Goal: Find specific page/section: Find specific page/section

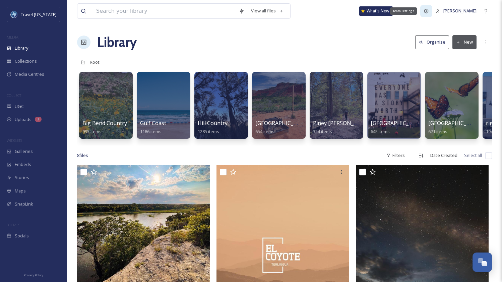
click at [432, 14] on div "Team Settings" at bounding box center [426, 11] width 12 height 12
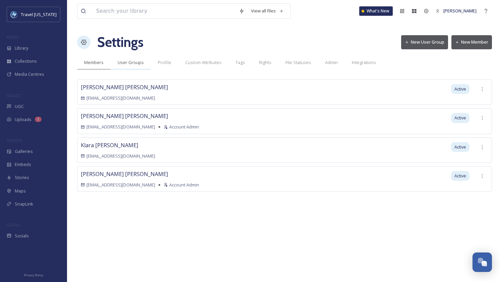
click at [135, 66] on div "User Groups" at bounding box center [131, 63] width 40 height 14
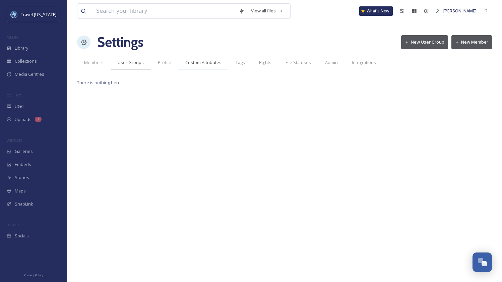
click at [186, 57] on div "Custom Attributes" at bounding box center [203, 63] width 50 height 14
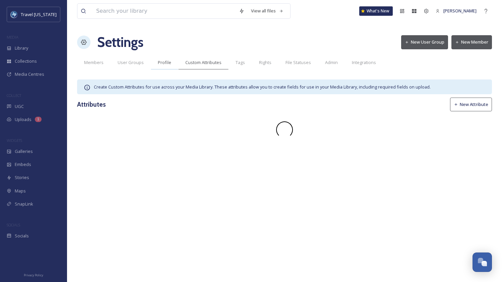
click at [163, 61] on span "Profile" at bounding box center [164, 62] width 13 height 6
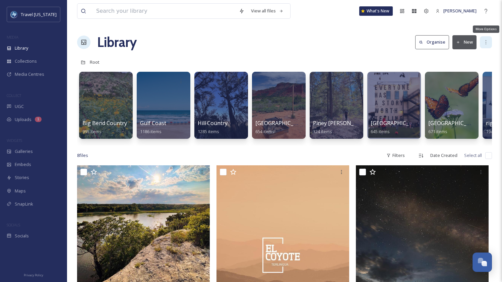
click at [483, 42] on icon at bounding box center [485, 42] width 5 height 5
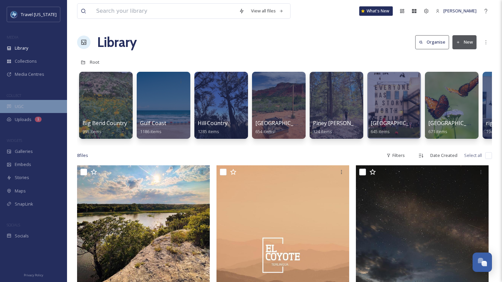
click at [23, 111] on div "UGC" at bounding box center [33, 106] width 67 height 13
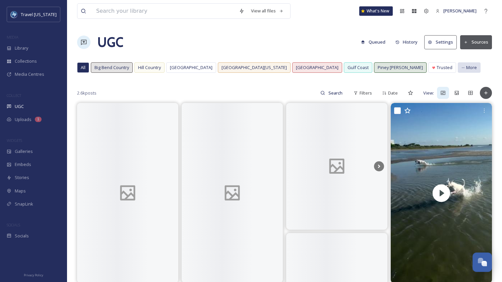
click at [466, 71] on span "More" at bounding box center [471, 67] width 11 height 6
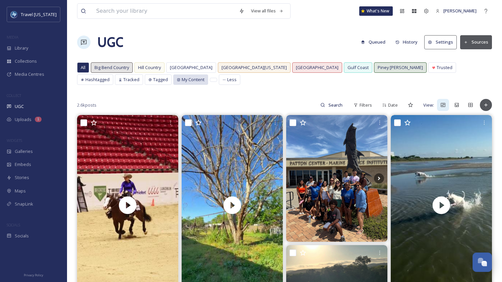
click at [182, 78] on span "My Content" at bounding box center [193, 79] width 23 height 6
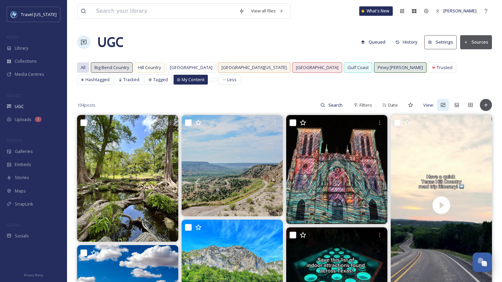
click at [85, 69] on span "All" at bounding box center [83, 67] width 5 height 6
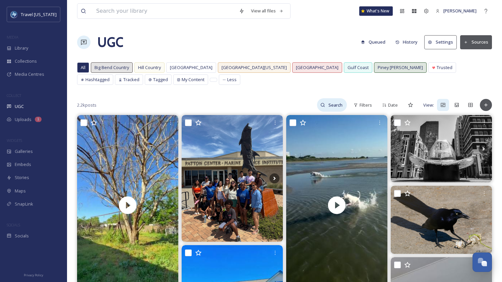
click at [332, 106] on input at bounding box center [336, 104] width 22 height 13
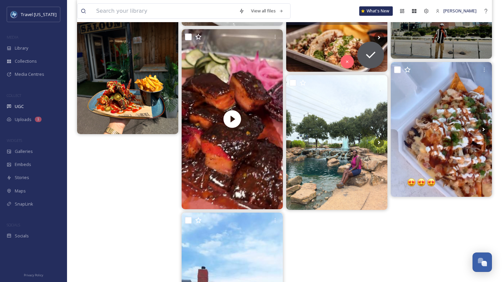
scroll to position [627, 0]
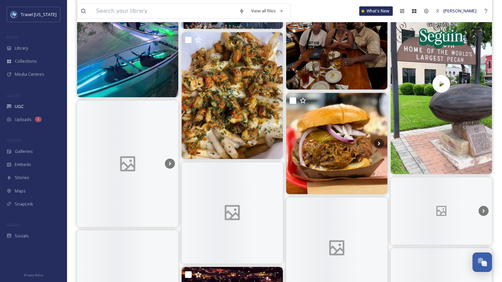
scroll to position [1514, 0]
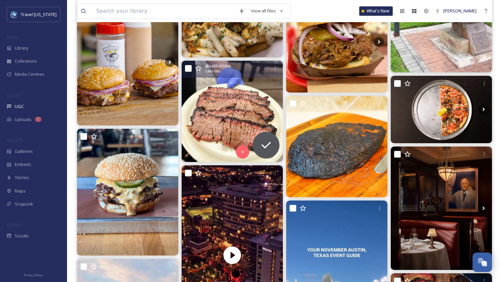
click at [263, 110] on img at bounding box center [232, 111] width 101 height 101
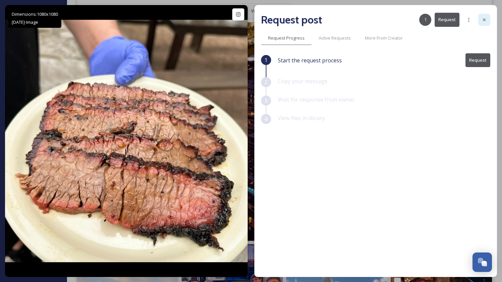
click at [485, 18] on icon at bounding box center [484, 19] width 3 height 3
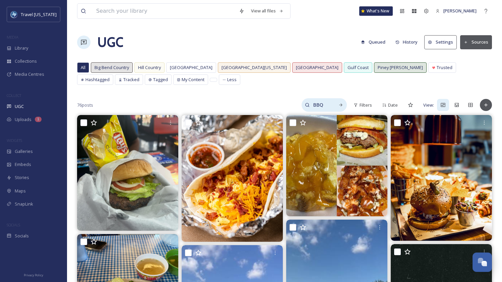
click at [320, 107] on input "BBQ" at bounding box center [320, 104] width 22 height 13
click at [320, 107] on input "BBQ" at bounding box center [306, 104] width 50 height 13
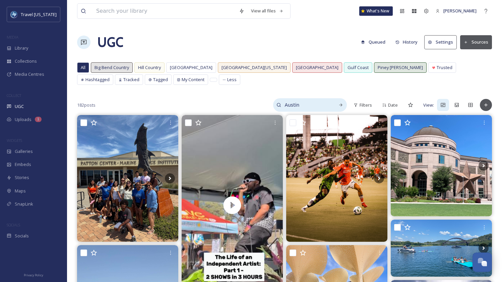
click at [295, 103] on input "Austin" at bounding box center [306, 104] width 50 height 13
type input "[DATE]"
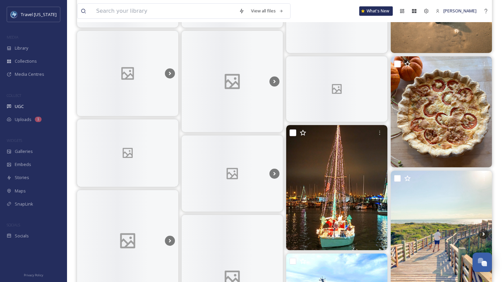
scroll to position [261, 0]
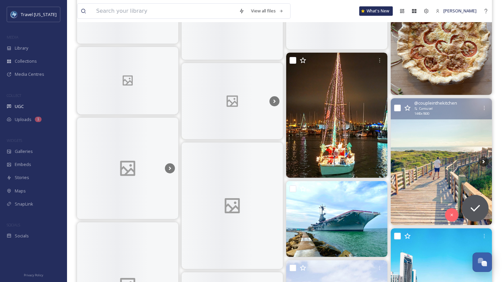
click at [420, 154] on img at bounding box center [441, 161] width 101 height 127
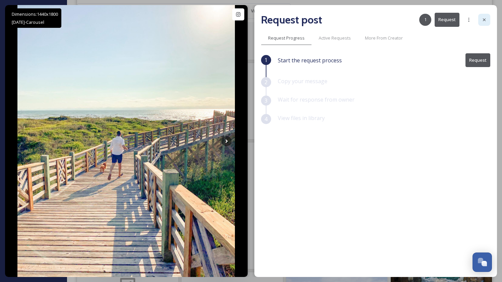
click at [489, 21] on div at bounding box center [484, 20] width 12 height 12
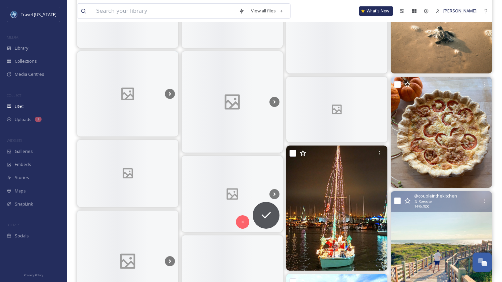
scroll to position [117, 0]
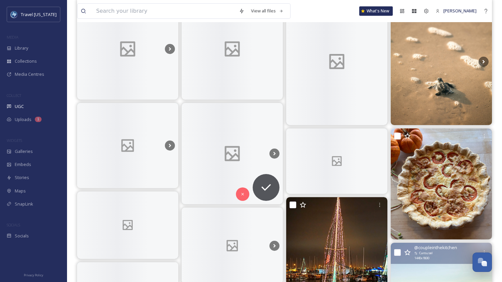
click at [218, 137] on div at bounding box center [232, 153] width 101 height 101
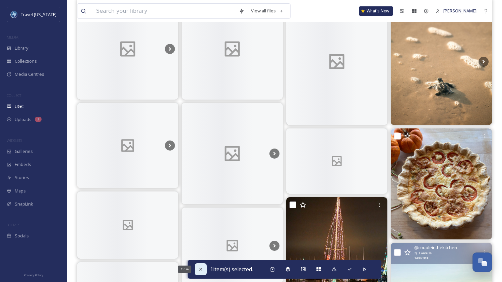
click at [198, 269] on icon at bounding box center [200, 268] width 5 height 5
checkbox input "false"
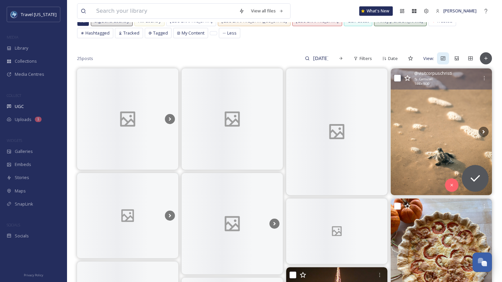
scroll to position [0, 0]
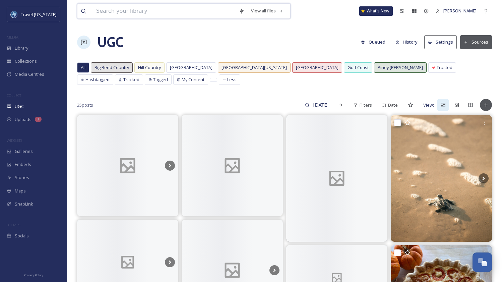
click at [128, 11] on input at bounding box center [164, 11] width 143 height 15
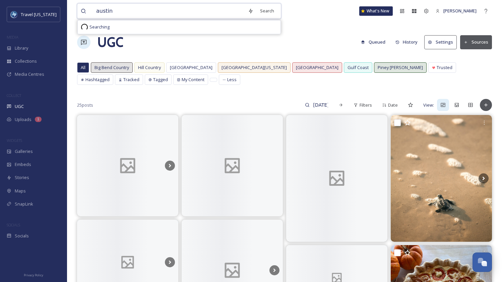
type input "austin"
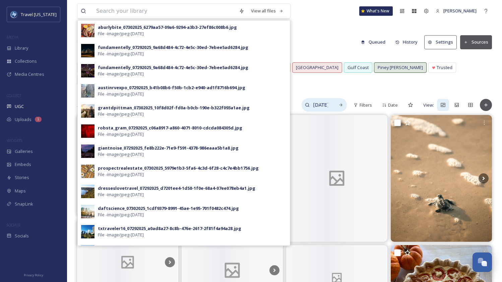
click at [318, 107] on input "[DATE]" at bounding box center [320, 104] width 22 height 13
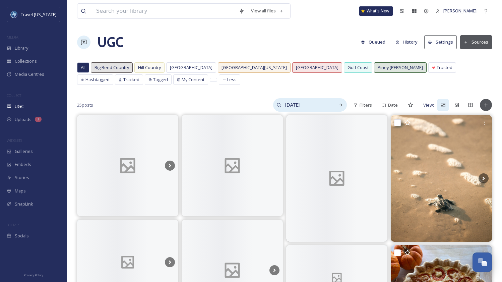
click at [318, 107] on input "[DATE]" at bounding box center [306, 104] width 50 height 13
type input "austin"
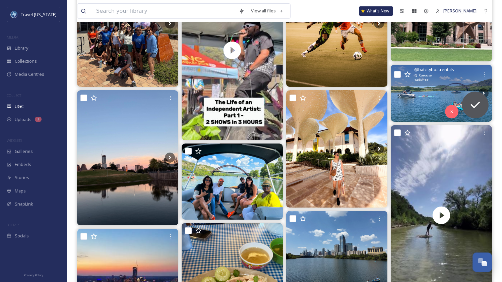
scroll to position [264, 0]
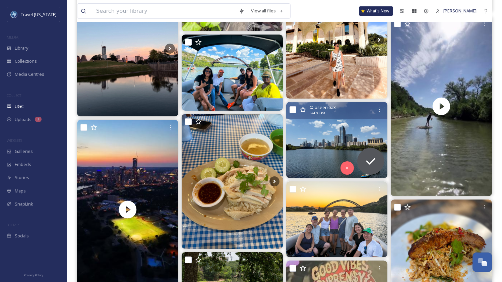
click at [313, 143] on img at bounding box center [336, 140] width 101 height 76
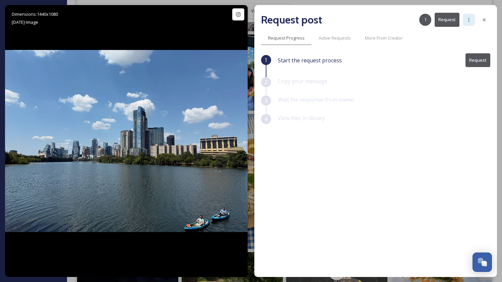
click at [471, 20] on div at bounding box center [469, 20] width 12 height 12
click at [432, 114] on div "View files in library" at bounding box center [384, 123] width 212 height 18
click at [486, 18] on icon at bounding box center [483, 19] width 5 height 5
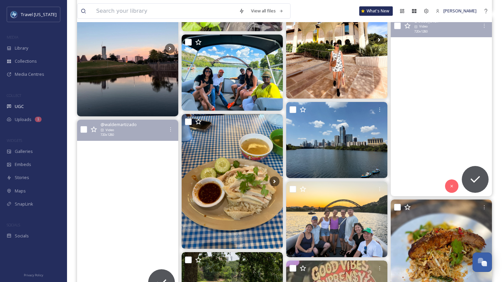
click at [134, 149] on video "#foryou #paratí #fypシ゚ #texas #austin #sunsetphotography #downtown #dronephotog…" at bounding box center [127, 210] width 101 height 180
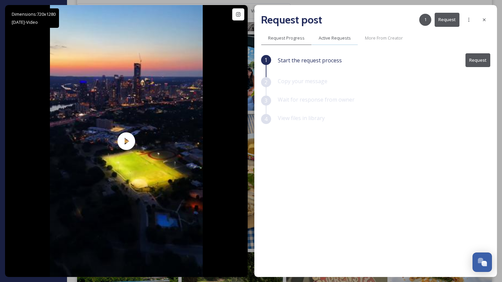
click at [338, 39] on span "Active Requests" at bounding box center [335, 38] width 32 height 6
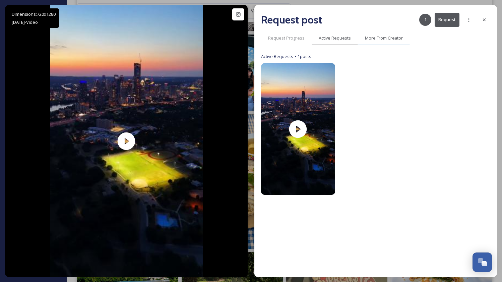
click at [362, 39] on div "More From Creator" at bounding box center [384, 38] width 52 height 14
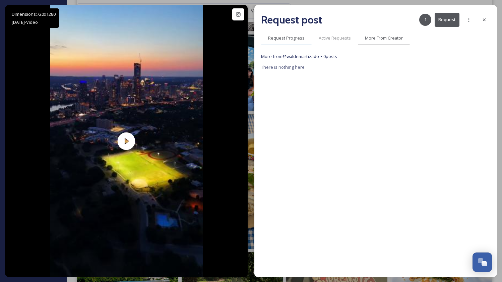
click at [273, 43] on div "Request Progress" at bounding box center [286, 38] width 51 height 14
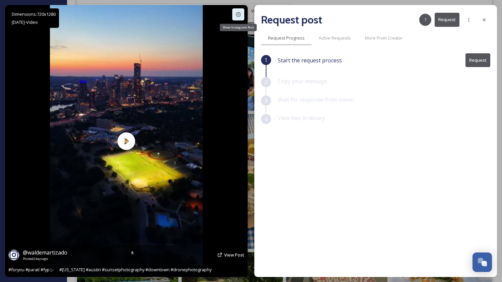
click at [237, 16] on icon at bounding box center [237, 14] width 5 height 5
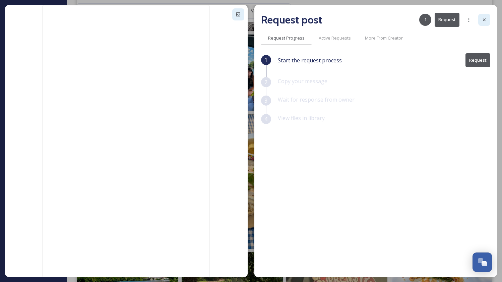
click at [486, 20] on icon at bounding box center [483, 19] width 5 height 5
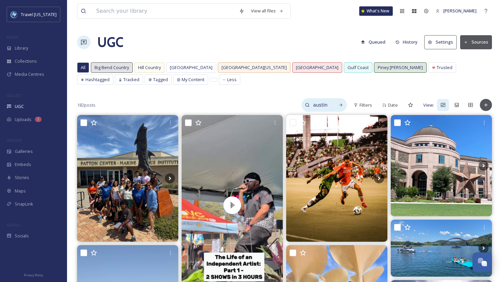
click at [323, 104] on input "austin" at bounding box center [320, 104] width 22 height 13
click at [323, 104] on input "austin" at bounding box center [306, 104] width 50 height 13
click at [431, 13] on div "Team Settings" at bounding box center [426, 11] width 12 height 12
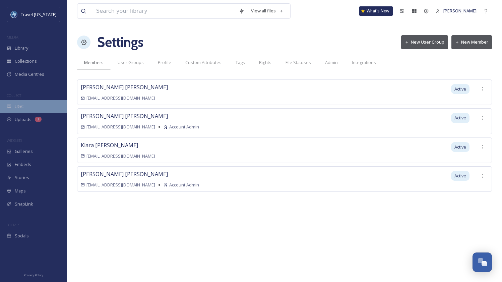
click at [21, 103] on span "UGC" at bounding box center [19, 106] width 9 height 6
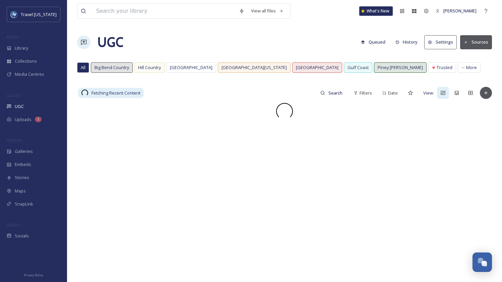
click at [432, 42] on icon at bounding box center [430, 42] width 4 height 4
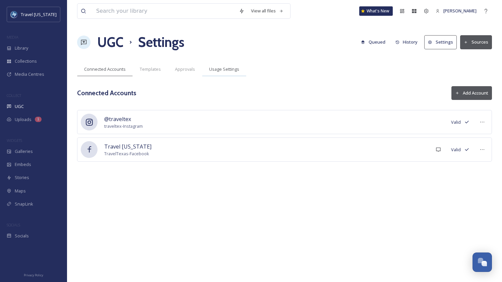
click at [232, 70] on span "Usage Settings" at bounding box center [224, 69] width 30 height 6
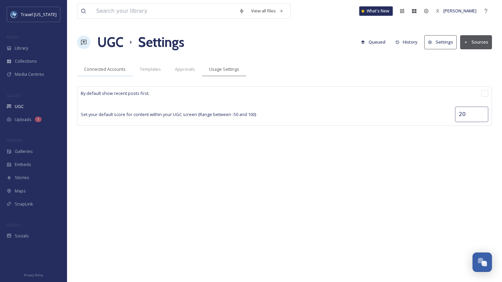
click at [113, 71] on span "Connected Accounts" at bounding box center [105, 69] width 42 height 6
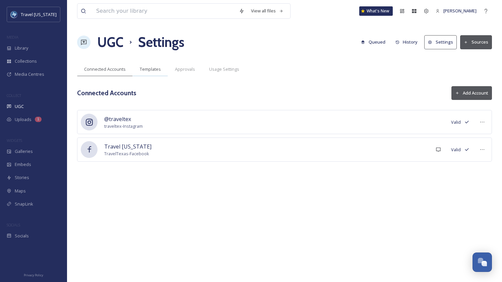
click at [156, 70] on span "Templates" at bounding box center [150, 69] width 21 height 6
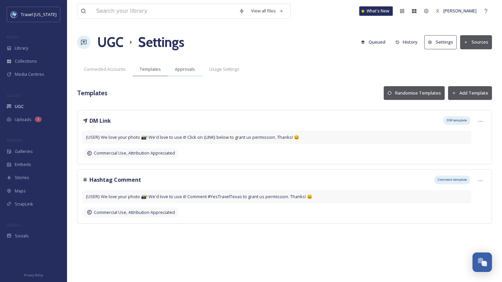
click at [186, 70] on span "Approvals" at bounding box center [185, 69] width 20 height 6
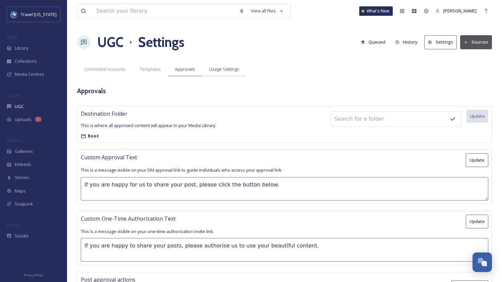
click at [226, 72] on span "Usage Settings" at bounding box center [224, 69] width 30 height 6
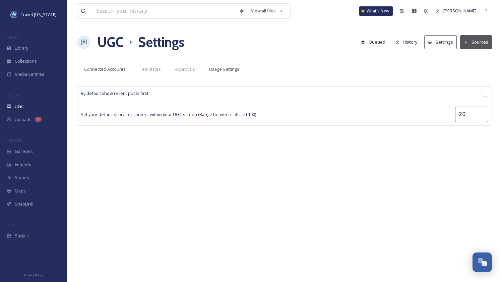
click at [94, 72] on span "Connected Accounts" at bounding box center [105, 69] width 42 height 6
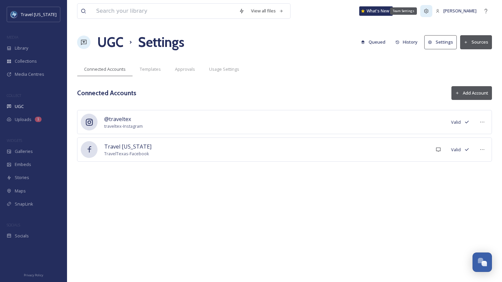
click at [432, 15] on div "Team Settings" at bounding box center [426, 11] width 12 height 12
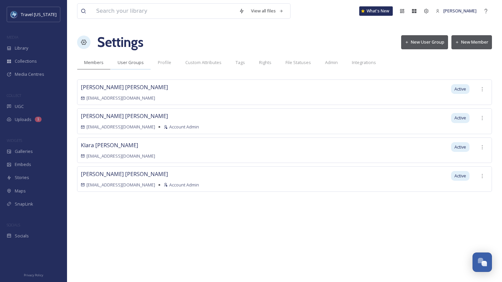
click at [135, 66] on span "User Groups" at bounding box center [131, 62] width 26 height 6
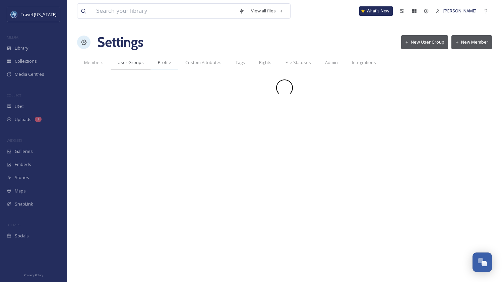
click at [165, 64] on span "Profile" at bounding box center [164, 62] width 13 height 6
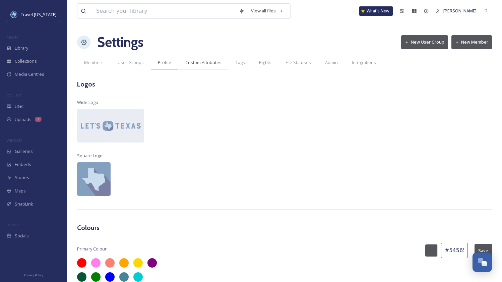
click at [190, 64] on span "Custom Attributes" at bounding box center [203, 62] width 36 height 6
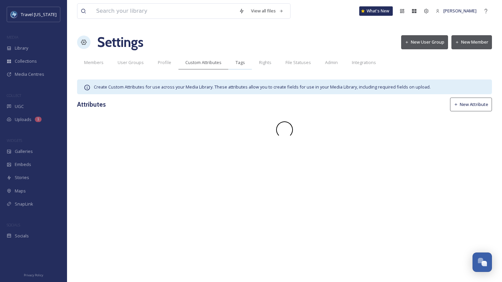
click at [237, 62] on span "Tags" at bounding box center [239, 62] width 9 height 6
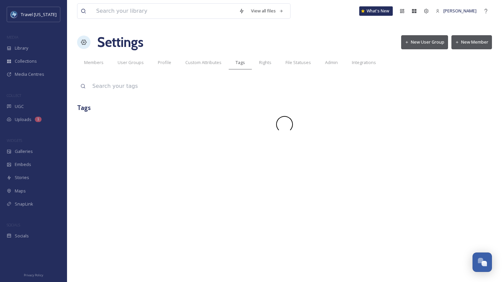
click at [237, 62] on span "Tags" at bounding box center [239, 62] width 9 height 6
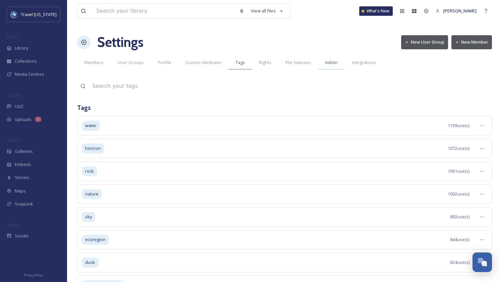
click at [331, 62] on span "Admin" at bounding box center [331, 62] width 13 height 6
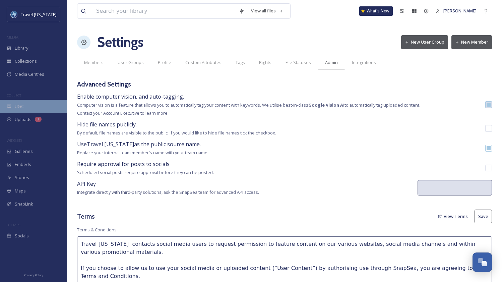
click at [20, 105] on span "UGC" at bounding box center [19, 106] width 9 height 6
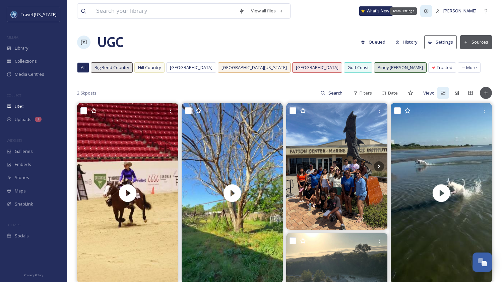
click at [429, 10] on icon at bounding box center [425, 10] width 5 height 5
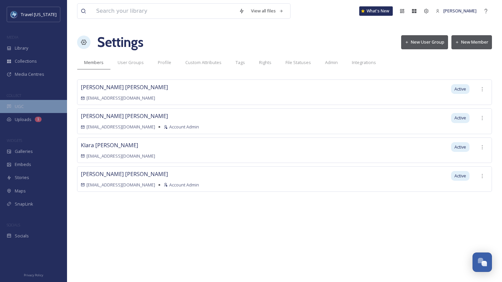
click at [13, 107] on div "UGC" at bounding box center [33, 106] width 67 height 13
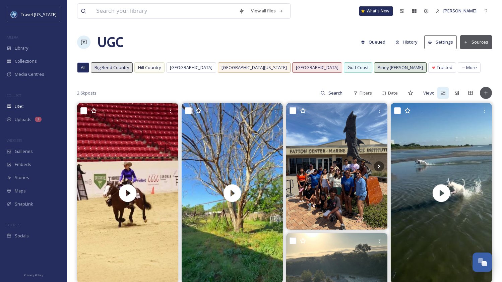
click at [437, 45] on button "Settings" at bounding box center [440, 42] width 32 height 14
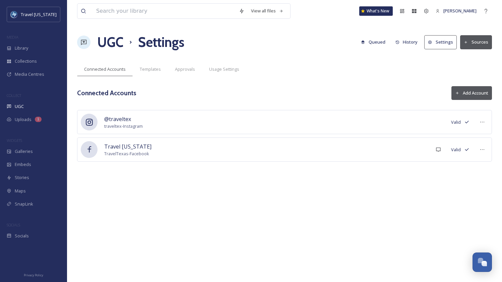
click at [483, 49] on div "UGC Settings Queued History Settings Sources" at bounding box center [284, 42] width 415 height 20
click at [481, 44] on button "Sources" at bounding box center [476, 42] width 32 height 14
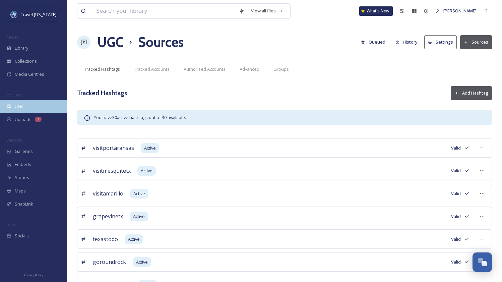
click at [15, 108] on span "UGC" at bounding box center [19, 106] width 9 height 6
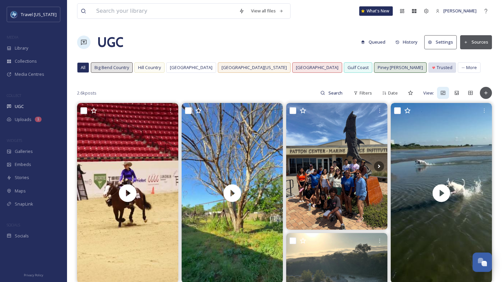
click at [436, 64] on span "Trusted" at bounding box center [444, 67] width 16 height 6
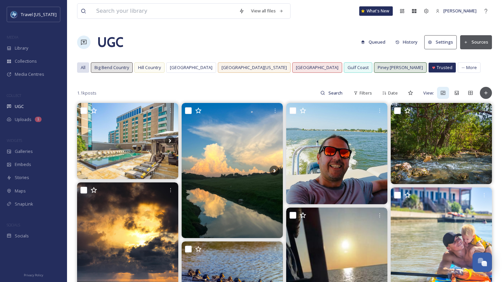
click at [83, 70] on span "All" at bounding box center [83, 67] width 5 height 6
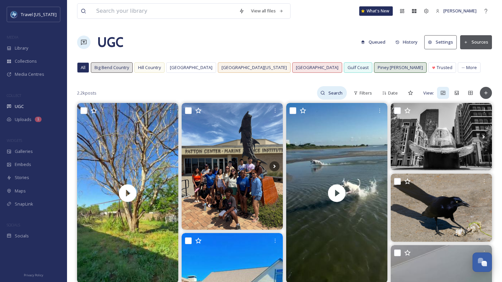
click at [332, 93] on input at bounding box center [336, 92] width 22 height 13
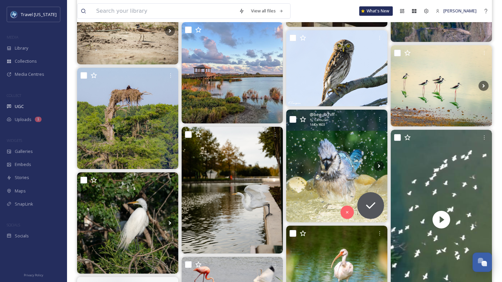
scroll to position [269, 0]
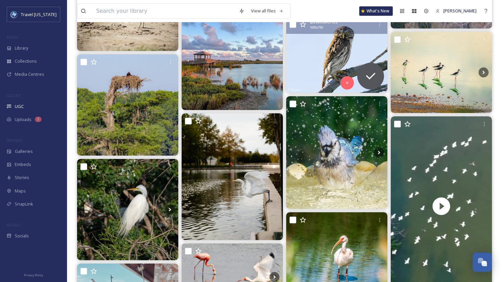
click at [336, 54] on img at bounding box center [336, 55] width 101 height 76
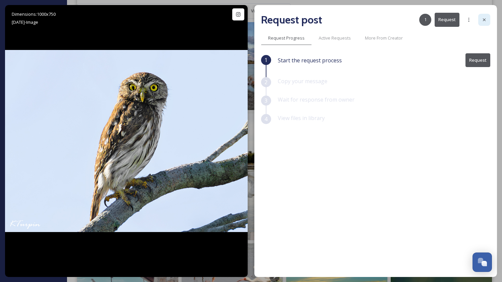
click at [483, 21] on icon at bounding box center [483, 19] width 5 height 5
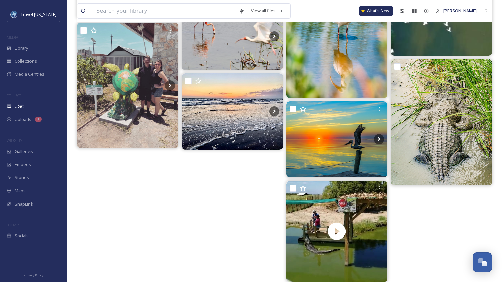
scroll to position [518, 0]
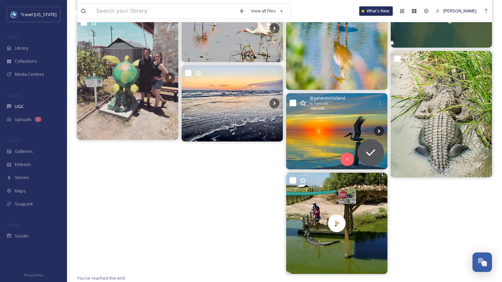
click at [325, 130] on img at bounding box center [336, 131] width 101 height 76
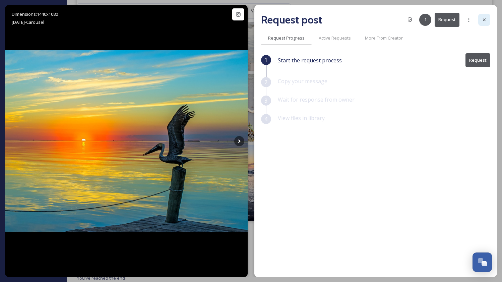
click at [482, 18] on icon at bounding box center [483, 19] width 5 height 5
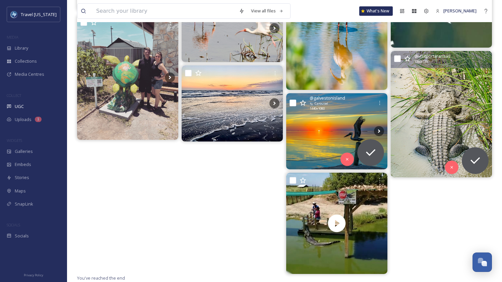
click at [425, 140] on img at bounding box center [441, 114] width 101 height 127
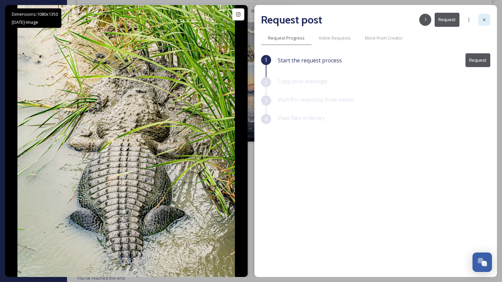
click at [482, 19] on icon at bounding box center [483, 19] width 5 height 5
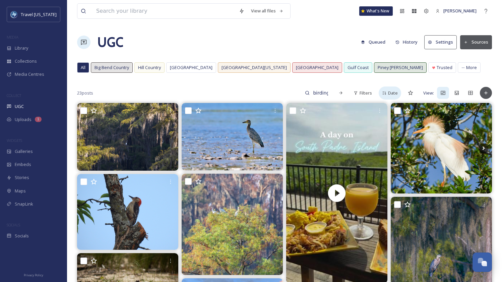
click at [393, 91] on span "Date" at bounding box center [393, 93] width 10 height 6
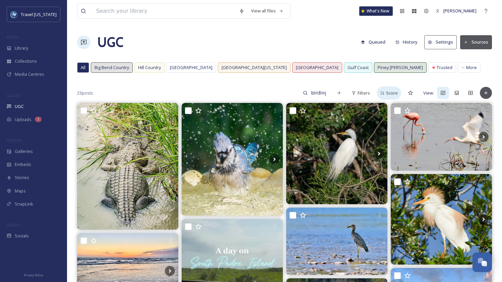
click at [393, 91] on span "Score" at bounding box center [392, 93] width 12 height 6
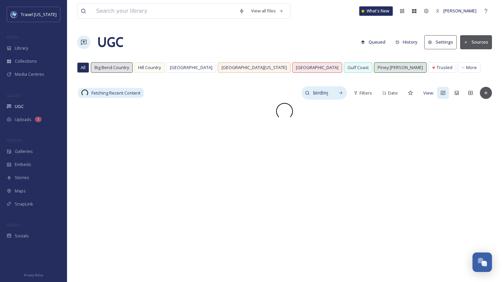
click at [325, 95] on input "birding" at bounding box center [320, 92] width 22 height 13
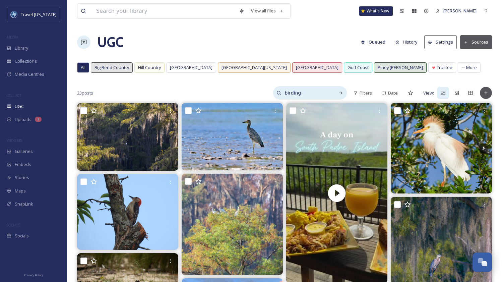
click at [325, 95] on input "birding" at bounding box center [306, 92] width 50 height 13
type input "austin"
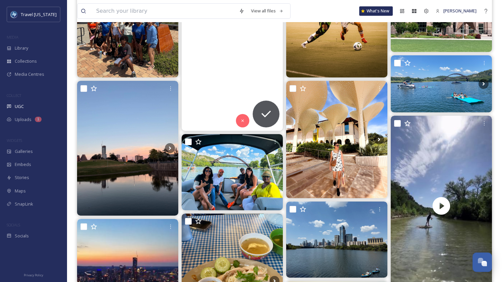
scroll to position [212, 0]
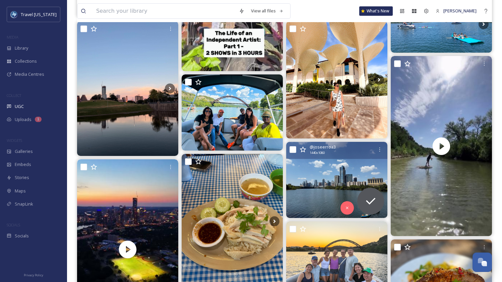
click at [314, 181] on img at bounding box center [336, 180] width 101 height 76
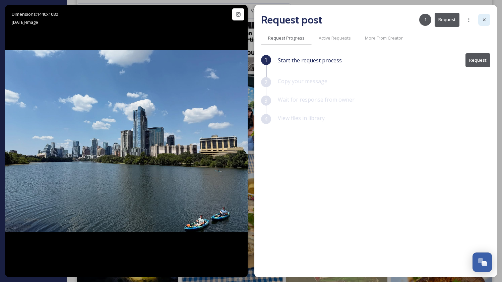
click at [484, 17] on icon at bounding box center [483, 19] width 5 height 5
